Goal: Information Seeking & Learning: Learn about a topic

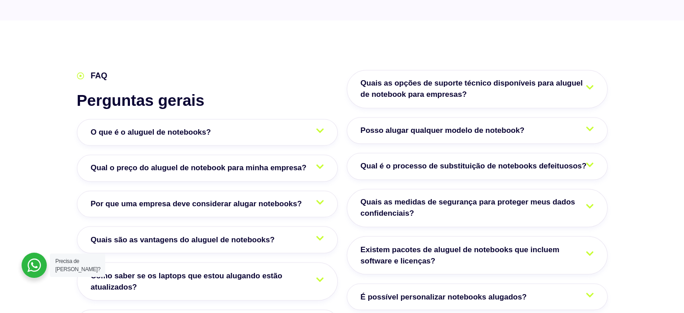
scroll to position [1484, 0]
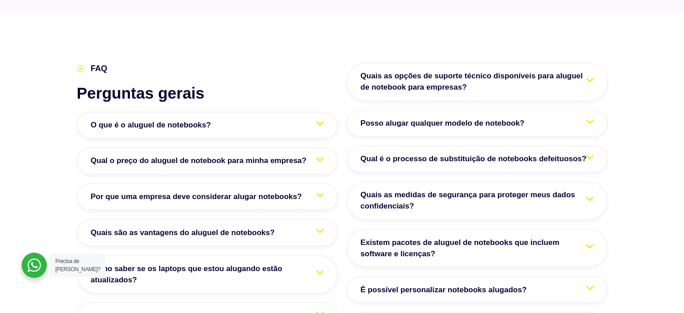
click at [261, 155] on span "Qual o preço do aluguel de notebook para minha empresa?" at bounding box center [201, 161] width 220 height 12
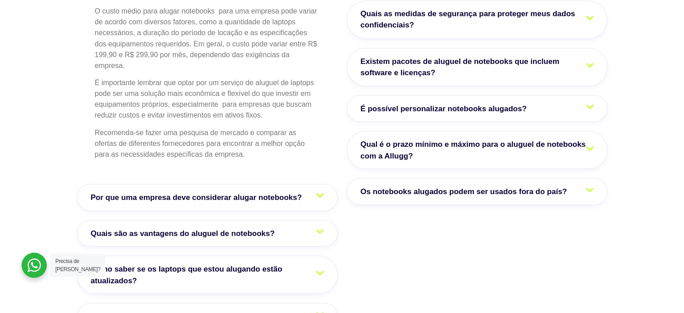
scroll to position [1709, 0]
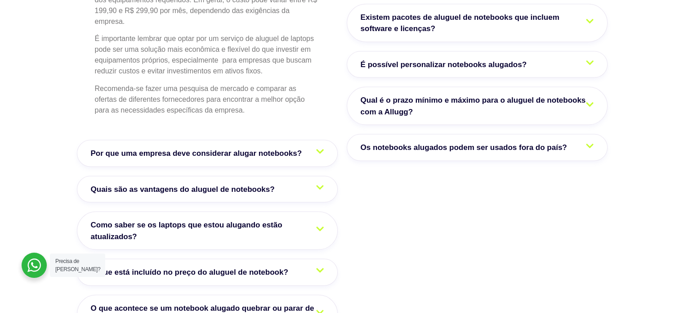
click at [210, 147] on span "Por que uma empresa deve considerar alugar notebooks?" at bounding box center [199, 153] width 216 height 12
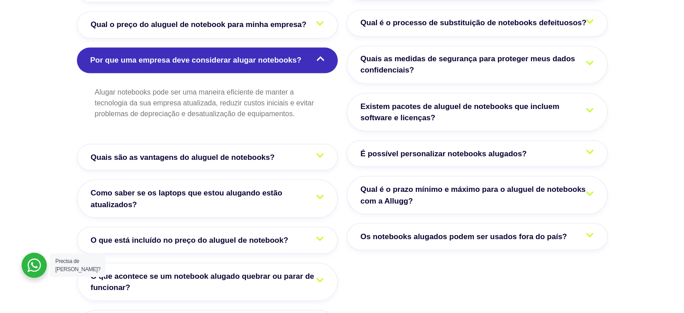
scroll to position [1619, 0]
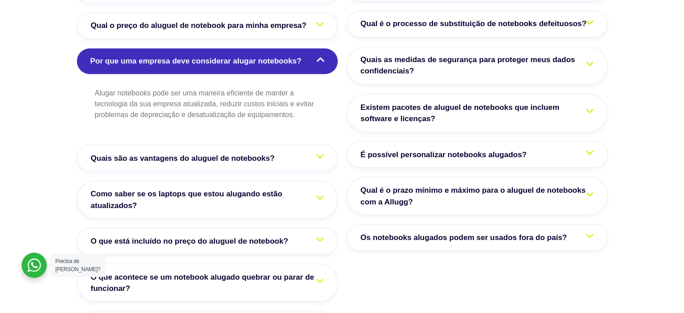
click at [225, 152] on span "Quais são as vantagens do aluguel de notebooks?" at bounding box center [185, 158] width 188 height 12
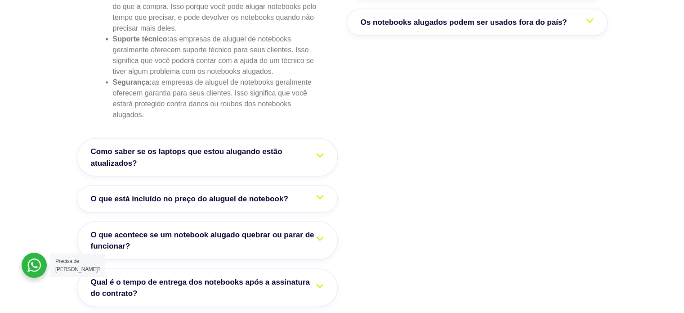
scroll to position [1844, 0]
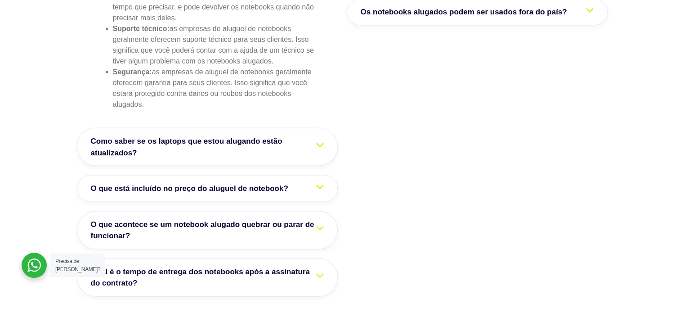
click at [207, 183] on span "O que está incluído no preço do aluguel de notebook?" at bounding box center [192, 189] width 202 height 12
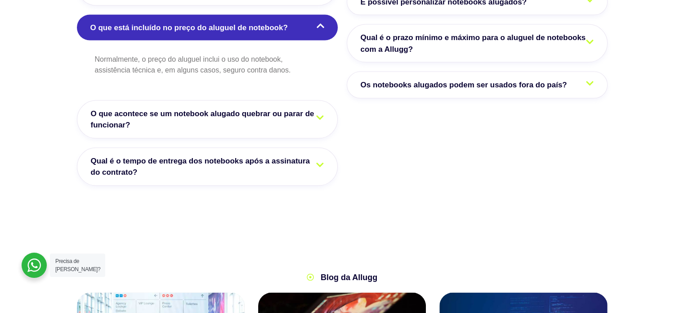
scroll to position [1754, 0]
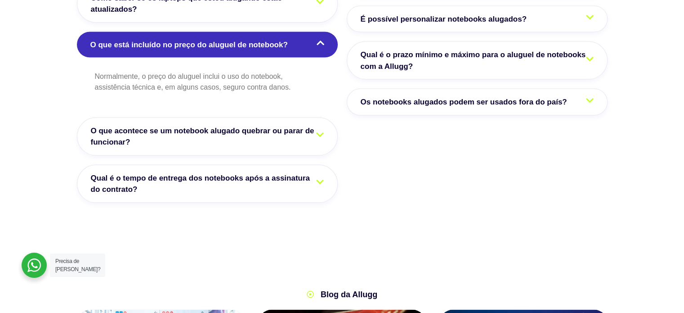
click at [210, 125] on span "O que acontece se um notebook alugado quebrar ou parar de funcionar?" at bounding box center [207, 136] width 233 height 23
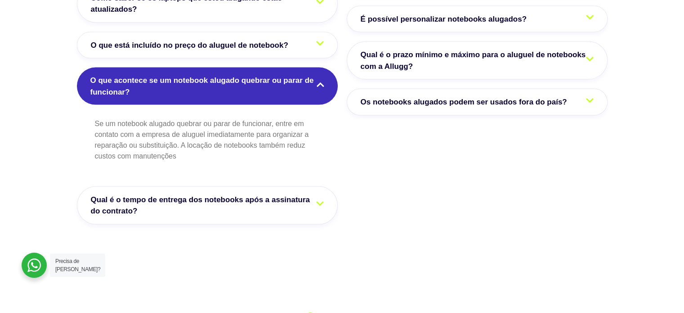
click at [245, 194] on span "Qual é o tempo de entrega dos notebooks após a assinatura do contrato?" at bounding box center [207, 205] width 233 height 23
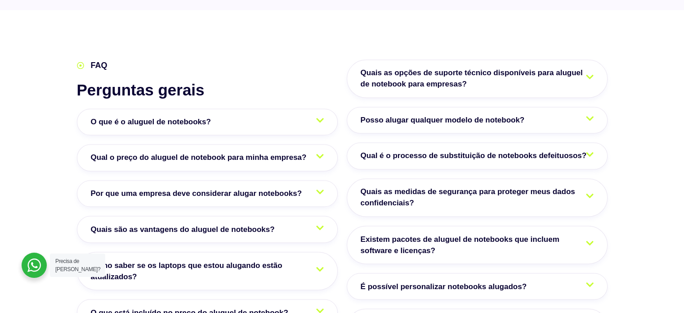
scroll to position [1484, 0]
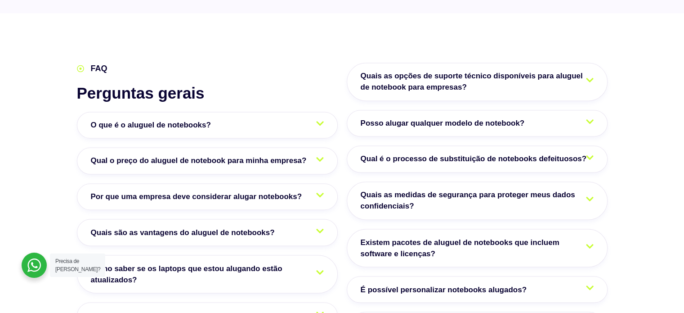
click at [462, 70] on span "Quais as opções de suporte técnico disponíveis para aluguel de notebook para em…" at bounding box center [477, 81] width 233 height 23
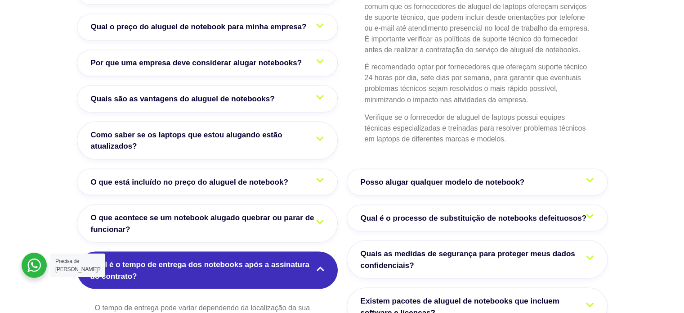
scroll to position [1619, 0]
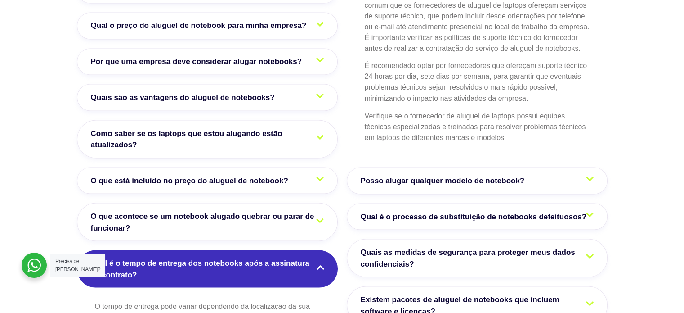
click at [473, 175] on span "Posso alugar qualquer modelo de notebook?" at bounding box center [445, 181] width 169 height 12
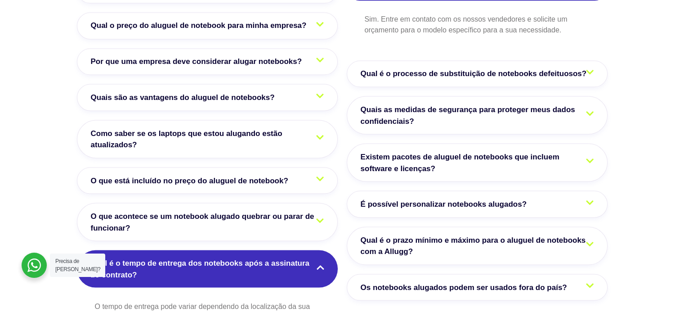
click at [473, 151] on span "Existem pacotes de aluguel de notebooks que incluem software e licenças?" at bounding box center [477, 162] width 233 height 23
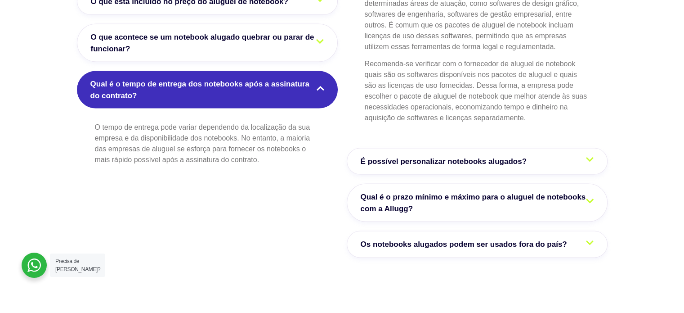
scroll to position [1799, 0]
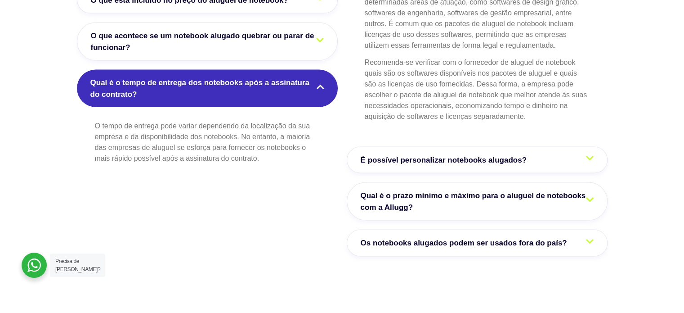
click at [480, 154] on span "É possível personalizar notebooks alugados?" at bounding box center [446, 160] width 170 height 12
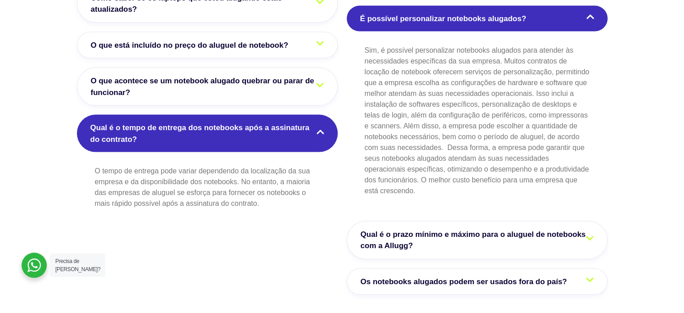
scroll to position [1754, 0]
click at [455, 276] on span "Os notebooks alugados podem ser usados fora do país?" at bounding box center [466, 282] width 211 height 12
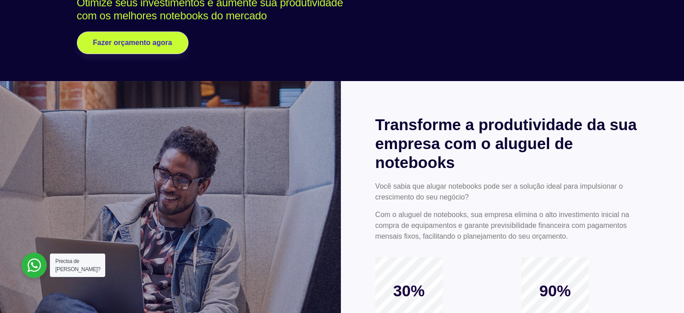
scroll to position [180, 0]
